Goal: Task Accomplishment & Management: Complete application form

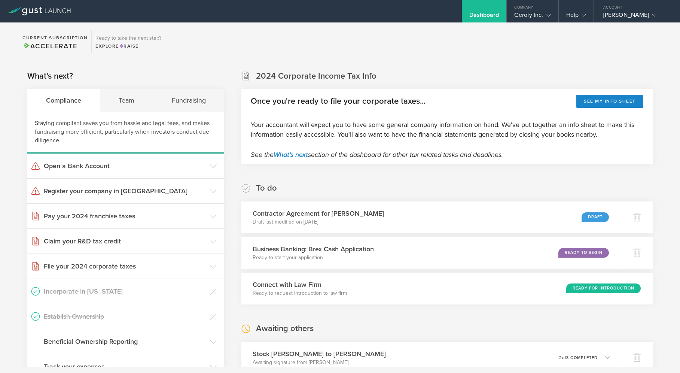
click at [441, 227] on div "Contractor Agreement for Megan Fillo Draft last modified on Oct 7, 2025 Draft" at bounding box center [431, 217] width 380 height 32
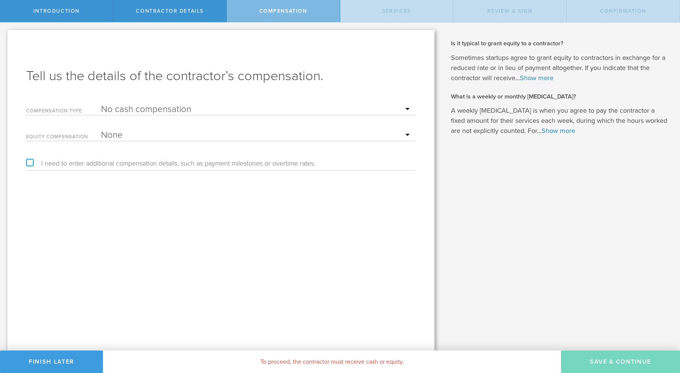
click at [195, 112] on select "Hourly Daily Weekly Retainer Monthly Retainer Project Flat Rate No cash compens…" at bounding box center [256, 109] width 311 height 11
select select "monthlyRetainer"
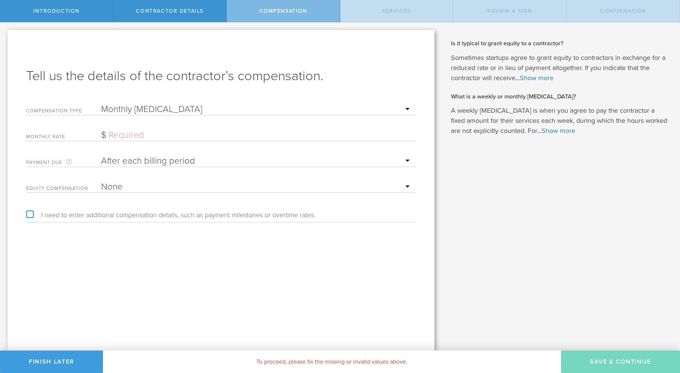
click at [162, 135] on input "text" at bounding box center [256, 135] width 311 height 11
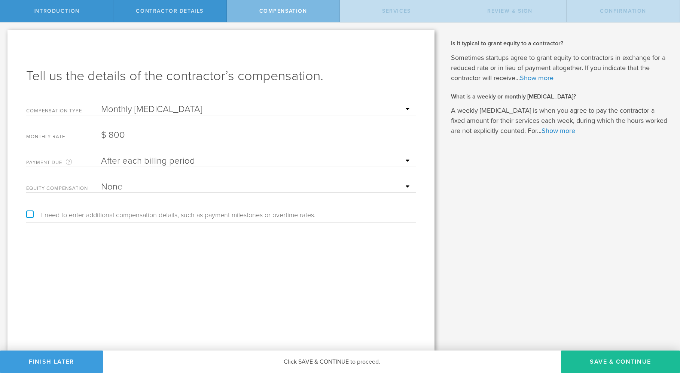
type input "800"
click at [153, 159] on select "After each billing period Before each billing period" at bounding box center [256, 160] width 311 height 11
click at [133, 157] on select "After each billing period Before each billing period" at bounding box center [256, 160] width 311 height 11
select select "after"
click at [591, 363] on button "Save & Continue" at bounding box center [620, 361] width 119 height 22
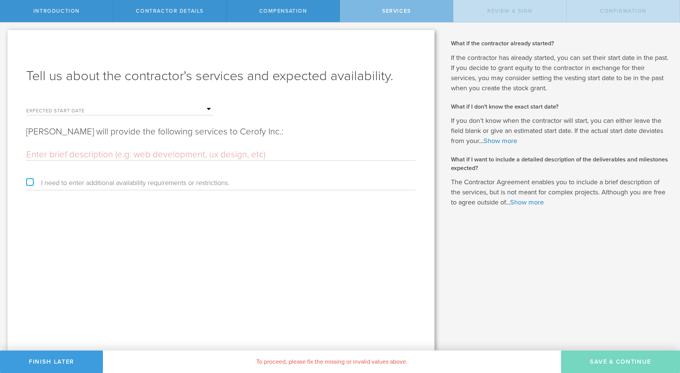
click at [156, 110] on input "text" at bounding box center [157, 109] width 112 height 11
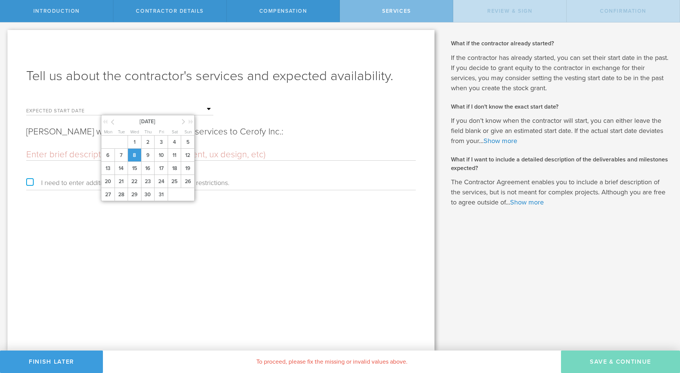
click at [136, 155] on span "8" at bounding box center [134, 155] width 13 height 13
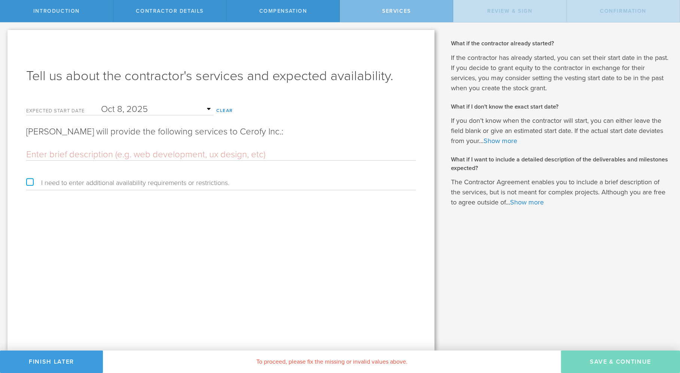
click at [117, 157] on input "text" at bounding box center [221, 154] width 390 height 11
click at [82, 153] on input "text" at bounding box center [221, 154] width 390 height 11
paste input "Given that Cerofy is an early-stage startup, the contractor understands and agr…"
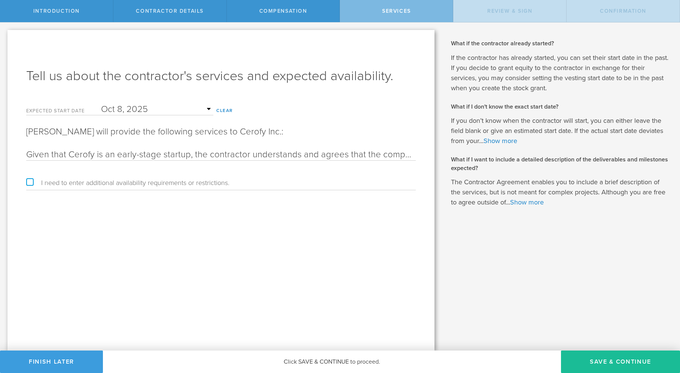
scroll to position [0, 1116]
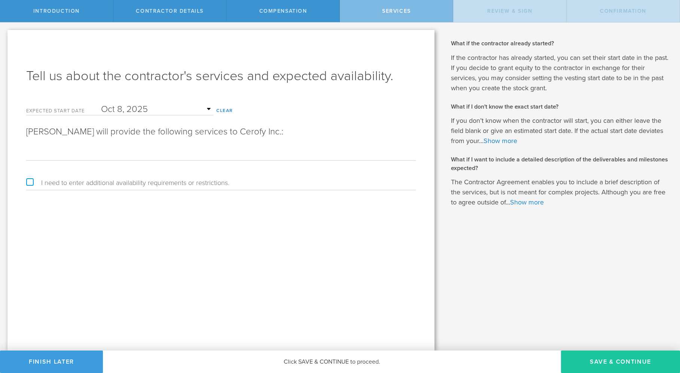
type input "Given that Cerofy is an early-stage startup, the contractor understands and agr…"
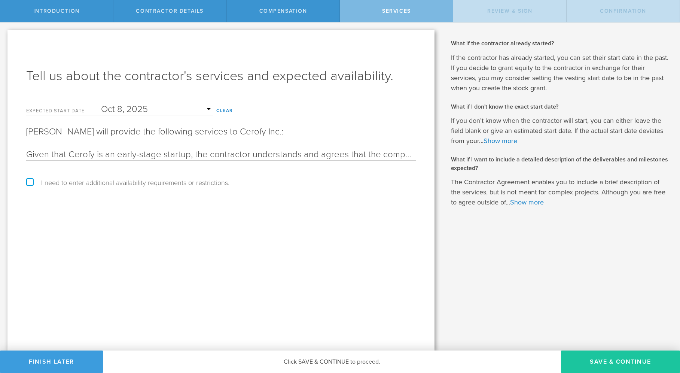
click at [612, 362] on button "Save & Continue" at bounding box center [620, 361] width 119 height 22
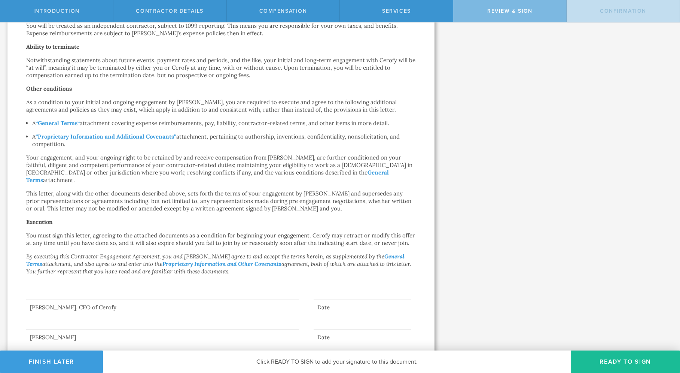
scroll to position [273, 0]
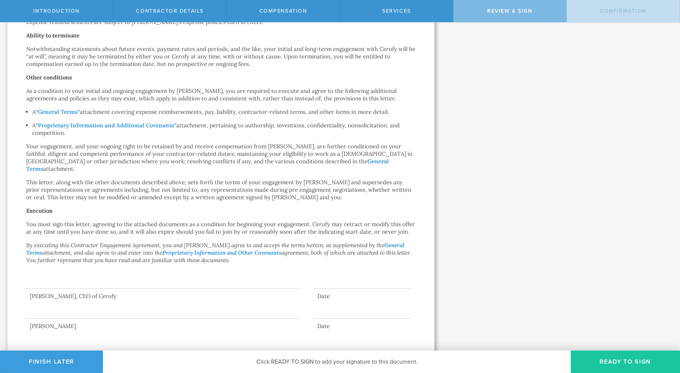
click at [608, 361] on button "Ready to Sign" at bounding box center [625, 361] width 109 height 22
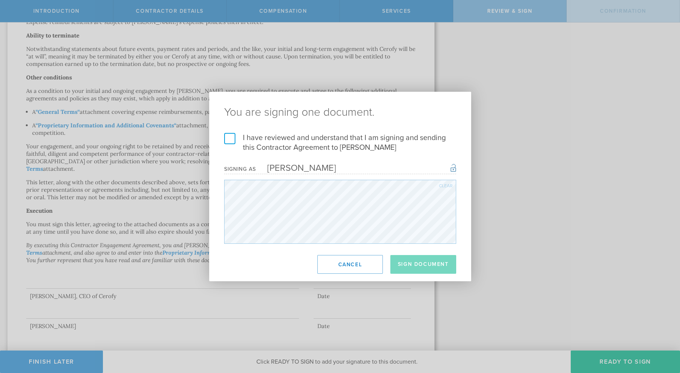
click at [229, 139] on label "I have reviewed and understand that I am signing and sending this Contractor Ag…" at bounding box center [340, 142] width 232 height 19
click at [0, 0] on input "I have reviewed and understand that I am signing and sending this Contractor Ag…" at bounding box center [0, 0] width 0 height 0
click at [418, 263] on button "Sign Document" at bounding box center [423, 264] width 66 height 19
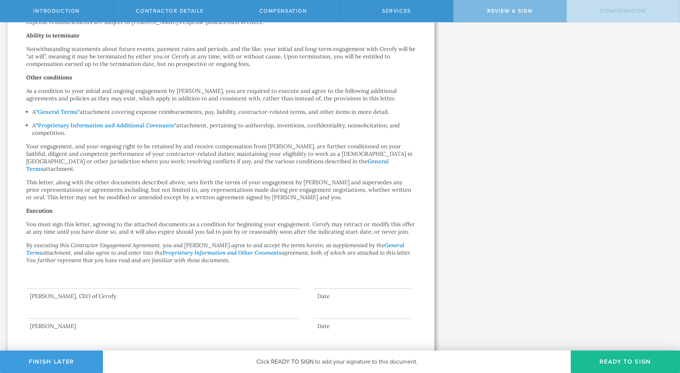
scroll to position [0, 0]
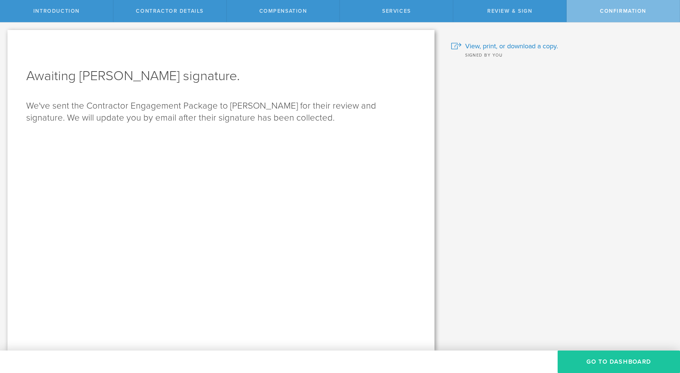
click at [610, 359] on button "Go To Dashboard" at bounding box center [619, 361] width 122 height 22
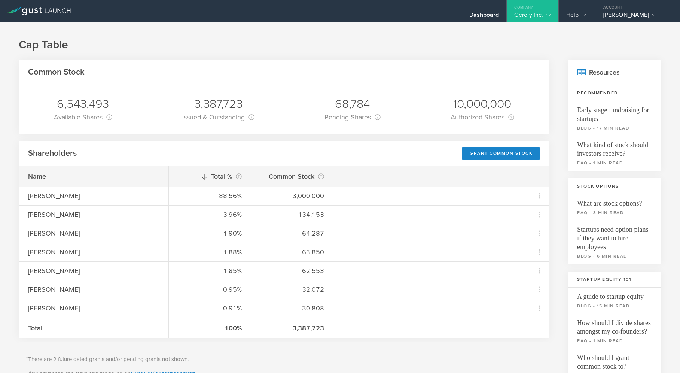
click at [531, 12] on div "Cerofy Inc." at bounding box center [532, 16] width 36 height 11
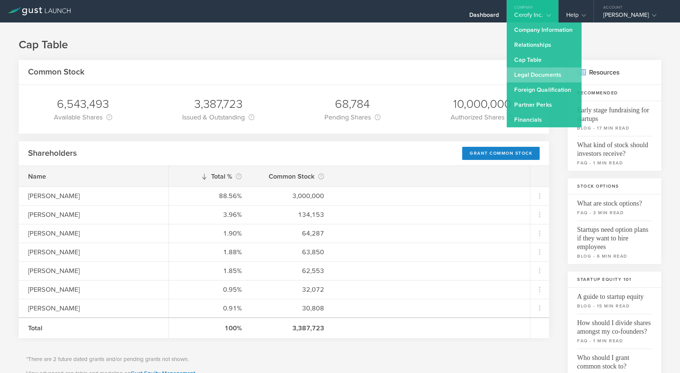
click at [527, 79] on link "Legal Documents" at bounding box center [544, 74] width 75 height 15
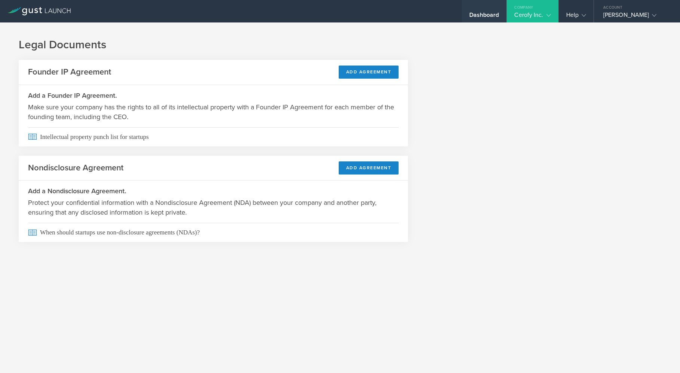
click at [486, 18] on div "Dashboard" at bounding box center [484, 16] width 30 height 11
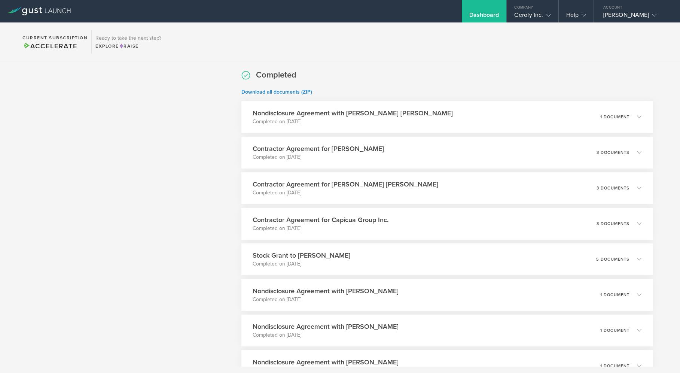
scroll to position [484, 0]
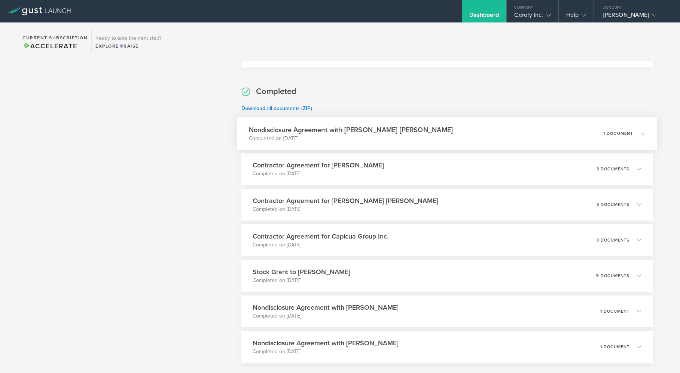
click at [645, 136] on icon at bounding box center [639, 133] width 12 height 7
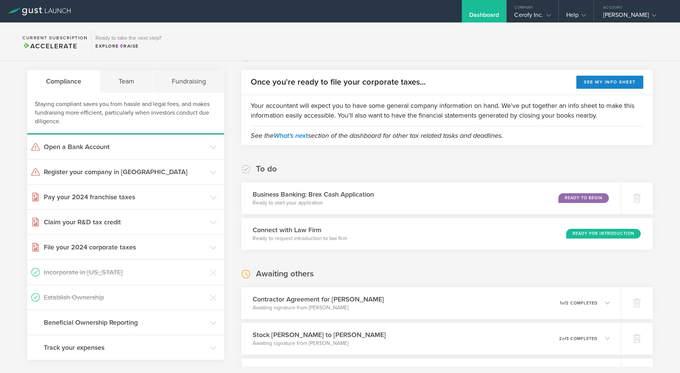
scroll to position [0, 0]
